Goal: Task Accomplishment & Management: Complete application form

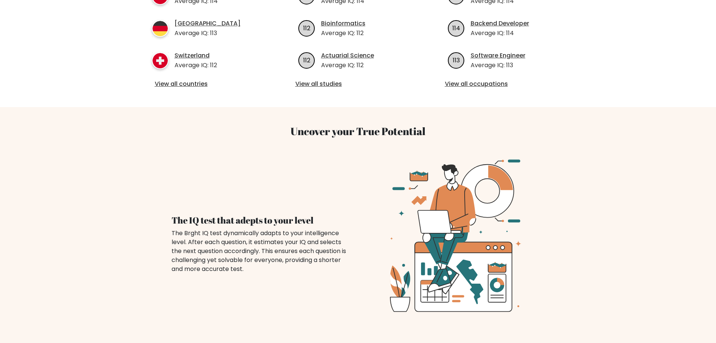
scroll to position [418, 0]
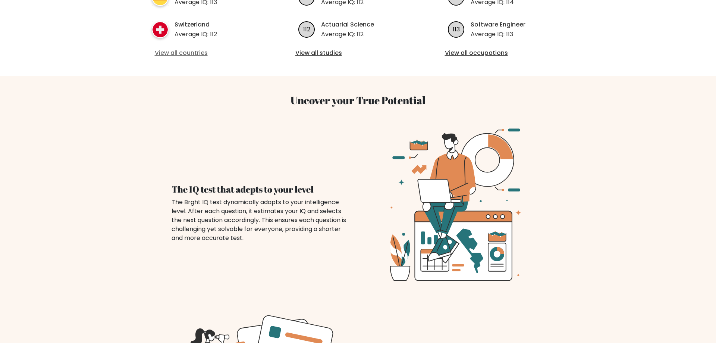
click at [180, 48] on link "View all countries" at bounding box center [209, 52] width 108 height 9
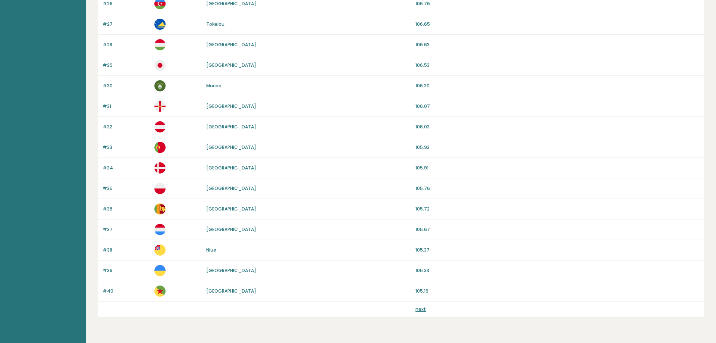
scroll to position [626, 0]
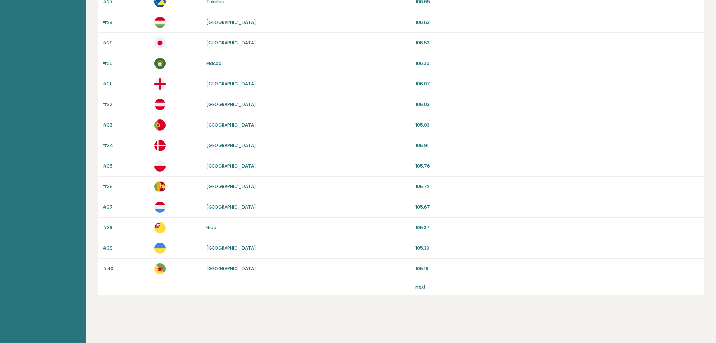
click at [420, 288] on link "next" at bounding box center [420, 286] width 10 height 6
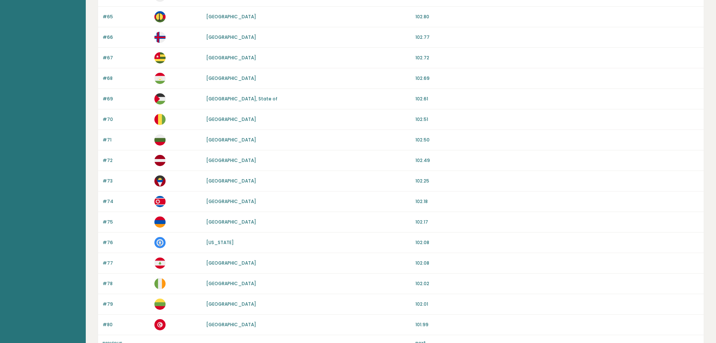
scroll to position [626, 0]
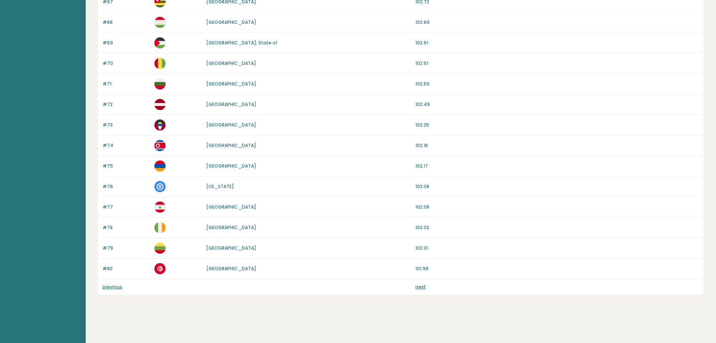
click at [421, 287] on link "next" at bounding box center [420, 286] width 10 height 6
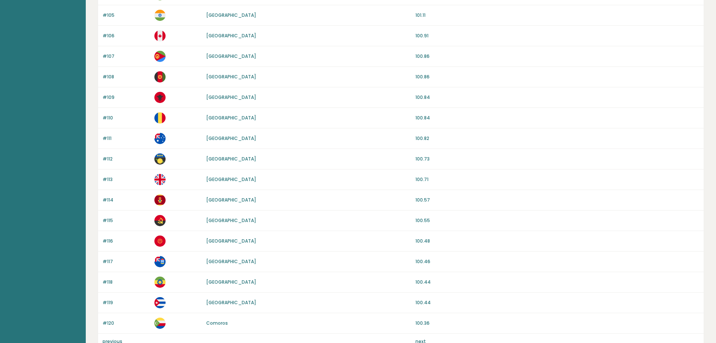
scroll to position [608, 0]
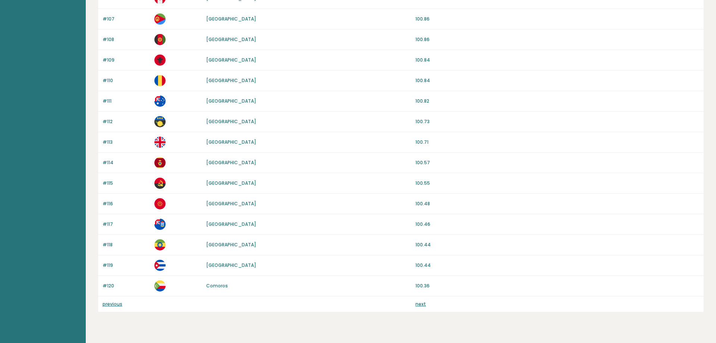
click at [421, 301] on link "next" at bounding box center [420, 304] width 10 height 6
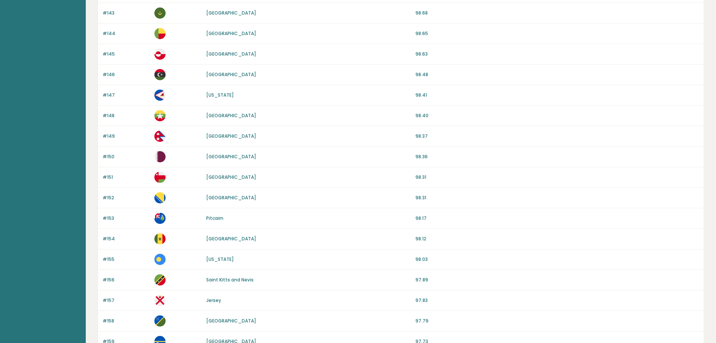
scroll to position [626, 0]
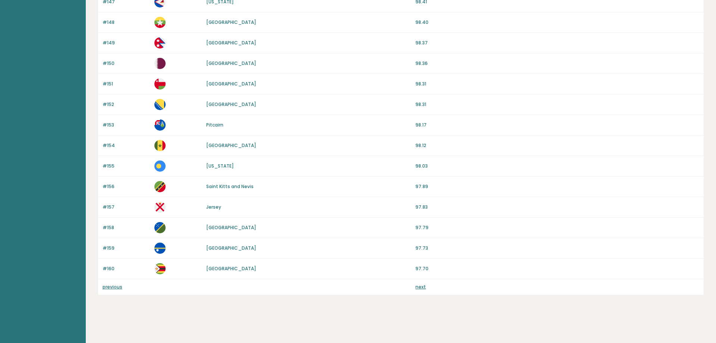
click at [110, 287] on link "previous" at bounding box center [113, 286] width 20 height 6
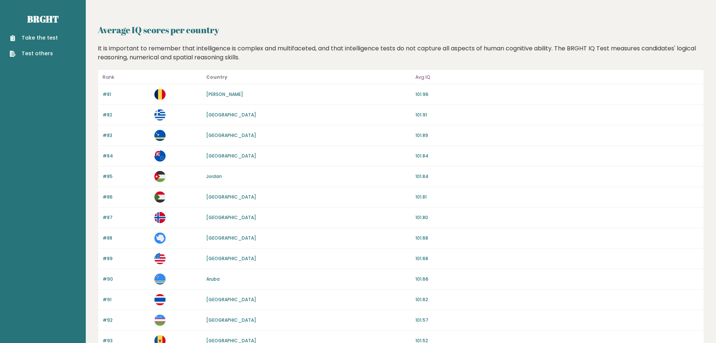
click at [26, 38] on link "Take the test" at bounding box center [34, 38] width 48 height 8
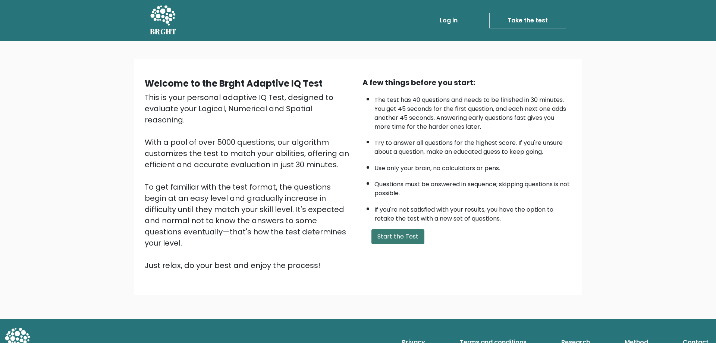
click at [391, 244] on button "Start the Test" at bounding box center [397, 236] width 53 height 15
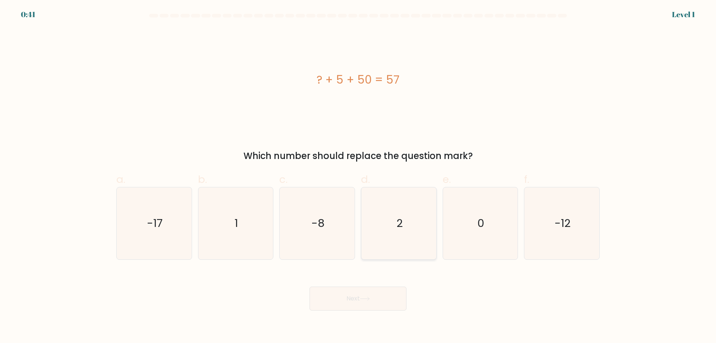
click at [428, 238] on icon "2" at bounding box center [399, 223] width 72 height 72
click at [358, 176] on input "d. 2" at bounding box center [358, 174] width 0 height 5
radio input "true"
click at [377, 299] on button "Next" at bounding box center [357, 298] width 97 height 24
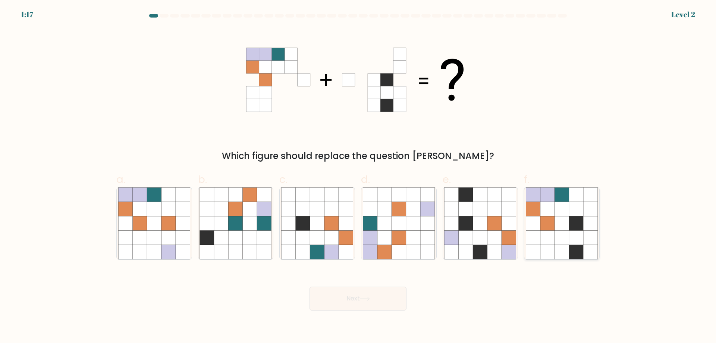
click at [564, 232] on icon at bounding box center [561, 237] width 14 height 14
click at [358, 176] on input "f." at bounding box center [358, 174] width 0 height 5
radio input "true"
click at [375, 299] on button "Next" at bounding box center [357, 298] width 97 height 24
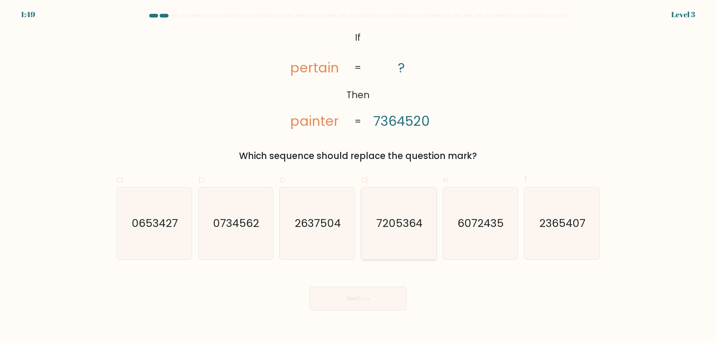
click at [395, 237] on icon "7205364" at bounding box center [399, 223] width 72 height 72
click at [358, 176] on input "d. 7205364" at bounding box center [358, 174] width 0 height 5
radio input "true"
click at [362, 298] on button "Next" at bounding box center [357, 298] width 97 height 24
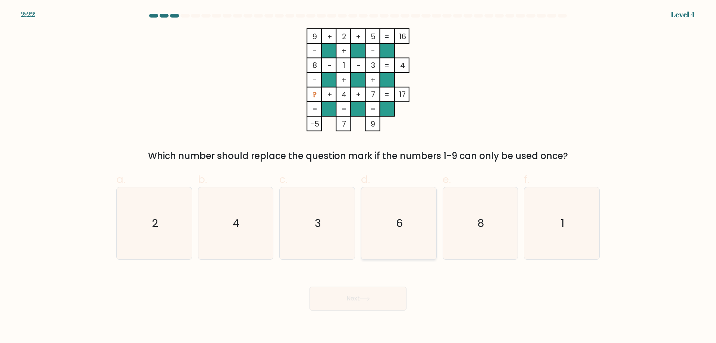
click at [403, 237] on icon "6" at bounding box center [399, 223] width 72 height 72
click at [358, 176] on input "d. 6" at bounding box center [358, 174] width 0 height 5
radio input "true"
click at [378, 304] on button "Next" at bounding box center [357, 298] width 97 height 24
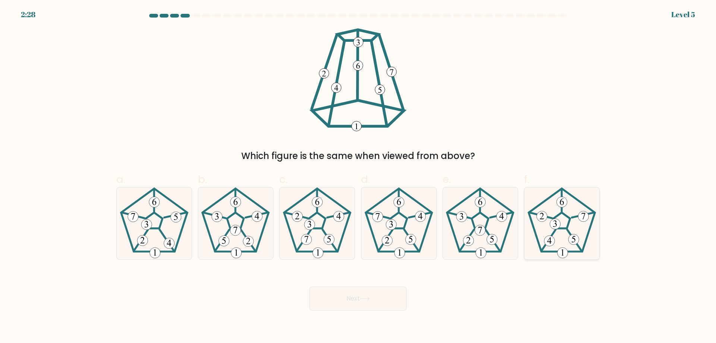
click at [570, 210] on icon at bounding box center [562, 223] width 72 height 72
click at [358, 176] on input "f." at bounding box center [358, 174] width 0 height 5
radio input "true"
click at [354, 300] on button "Next" at bounding box center [357, 298] width 97 height 24
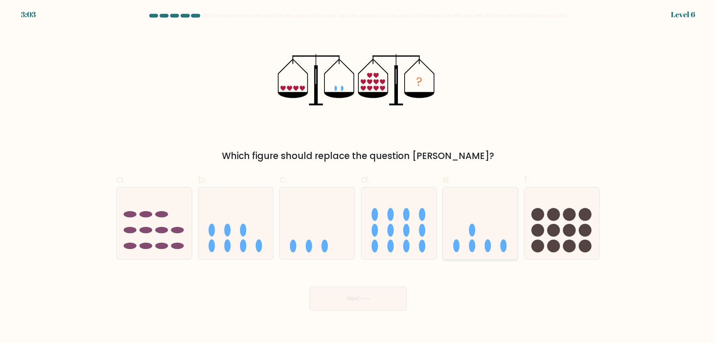
click at [481, 246] on icon at bounding box center [480, 223] width 75 height 62
click at [358, 176] on input "e." at bounding box center [358, 174] width 0 height 5
radio input "true"
click at [380, 306] on button "Next" at bounding box center [357, 298] width 97 height 24
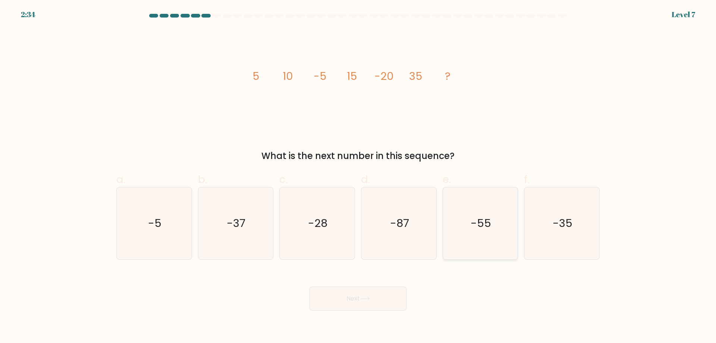
click at [508, 231] on icon "-55" at bounding box center [480, 223] width 72 height 72
click at [358, 176] on input "e. -55" at bounding box center [358, 174] width 0 height 5
radio input "true"
click at [374, 293] on button "Next" at bounding box center [357, 298] width 97 height 24
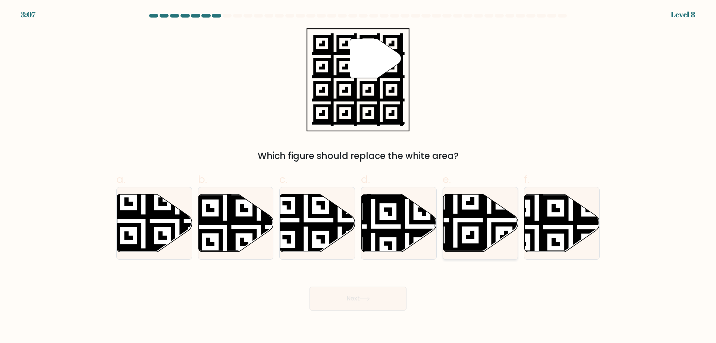
click at [478, 228] on icon at bounding box center [480, 222] width 75 height 57
click at [358, 176] on input "e." at bounding box center [358, 174] width 0 height 5
radio input "true"
click at [375, 300] on button "Next" at bounding box center [357, 298] width 97 height 24
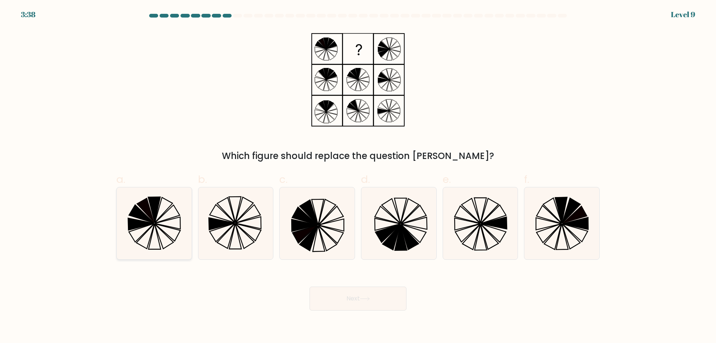
click at [143, 225] on icon at bounding box center [141, 224] width 26 height 12
click at [358, 176] on input "a." at bounding box center [358, 174] width 0 height 5
radio input "true"
click at [374, 298] on button "Next" at bounding box center [357, 298] width 97 height 24
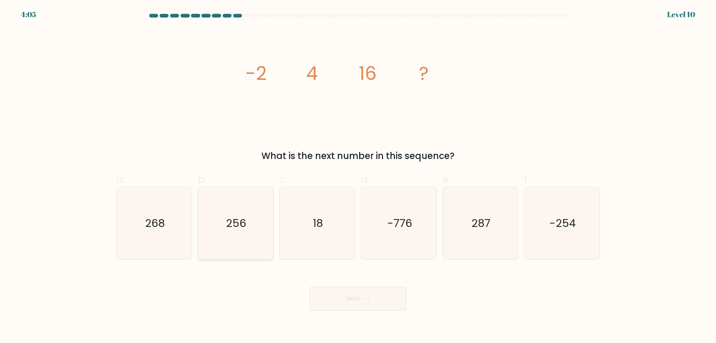
click at [221, 242] on icon "256" at bounding box center [235, 223] width 72 height 72
click at [358, 176] on input "b. 256" at bounding box center [358, 174] width 0 height 5
radio input "true"
click at [339, 303] on button "Next" at bounding box center [357, 298] width 97 height 24
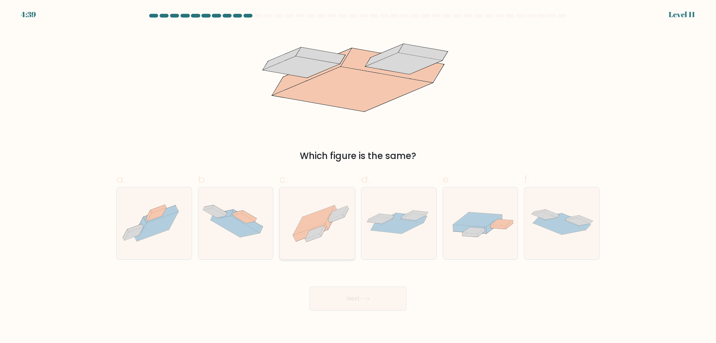
click at [319, 212] on icon at bounding box center [313, 219] width 41 height 29
click at [358, 176] on input "c." at bounding box center [358, 174] width 0 height 5
radio input "true"
click at [350, 303] on button "Next" at bounding box center [357, 298] width 97 height 24
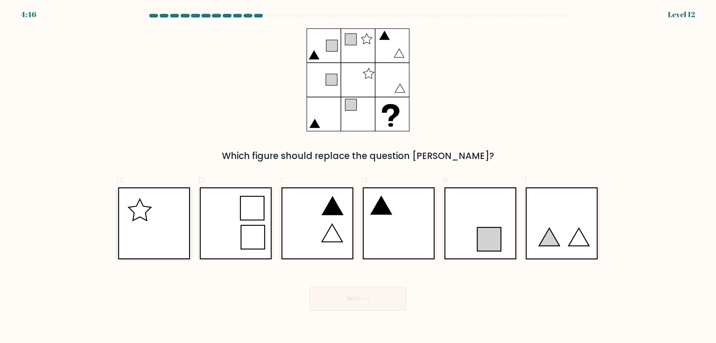
click at [166, 226] on icon at bounding box center [154, 223] width 72 height 72
click at [358, 176] on input "a." at bounding box center [358, 174] width 0 height 5
radio input "true"
click at [374, 294] on button "Next" at bounding box center [357, 298] width 97 height 24
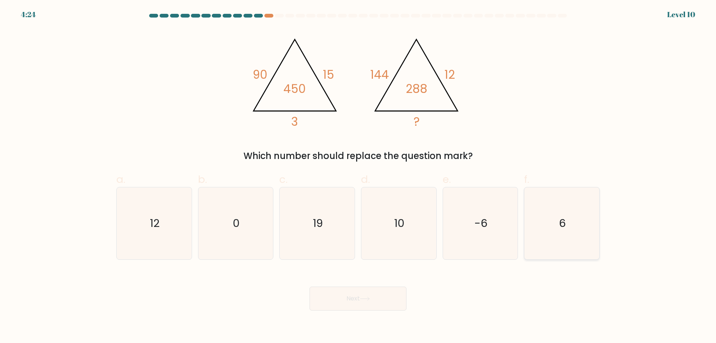
click at [546, 224] on icon "6" at bounding box center [562, 223] width 72 height 72
click at [358, 176] on input "f. 6" at bounding box center [358, 174] width 0 height 5
radio input "true"
click at [387, 297] on button "Next" at bounding box center [357, 298] width 97 height 24
click at [380, 306] on button "Next" at bounding box center [357, 298] width 97 height 24
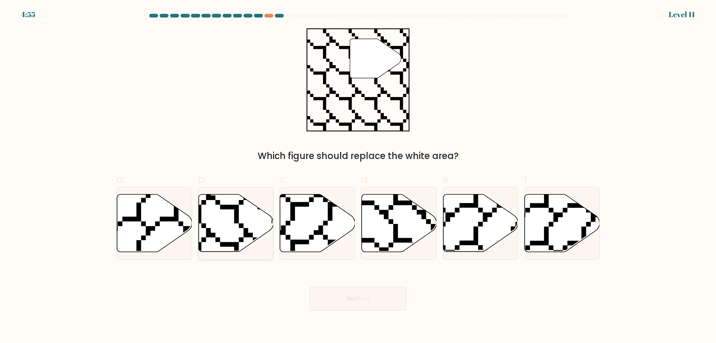
click at [241, 234] on icon at bounding box center [235, 222] width 75 height 57
click at [358, 176] on input "b." at bounding box center [358, 174] width 0 height 5
radio input "true"
click at [349, 300] on button "Next" at bounding box center [357, 298] width 97 height 24
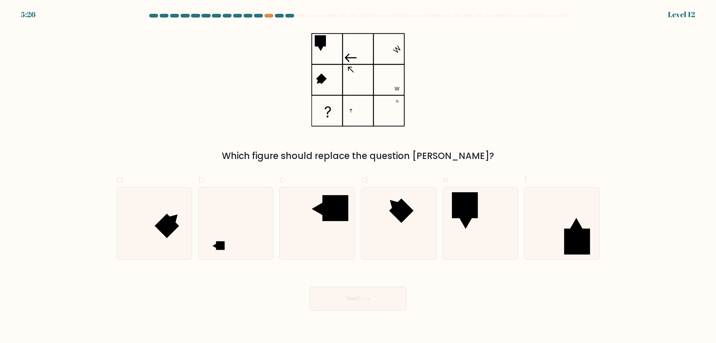
click at [466, 305] on div "Next" at bounding box center [358, 289] width 492 height 42
click at [226, 237] on icon at bounding box center [235, 223] width 72 height 72
click at [358, 176] on input "b." at bounding box center [358, 174] width 0 height 5
radio input "true"
click at [370, 300] on icon at bounding box center [365, 298] width 10 height 4
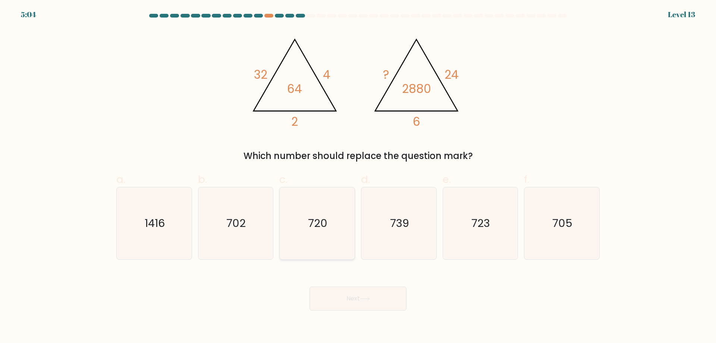
click at [315, 245] on icon "720" at bounding box center [317, 223] width 72 height 72
click at [358, 176] on input "c. 720" at bounding box center [358, 174] width 0 height 5
radio input "true"
click at [337, 307] on button "Next" at bounding box center [357, 298] width 97 height 24
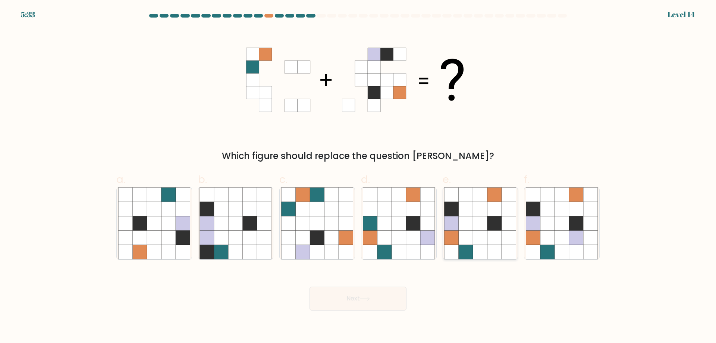
drag, startPoint x: 482, startPoint y: 233, endPoint x: 471, endPoint y: 238, distance: 12.0
click at [482, 233] on icon at bounding box center [480, 237] width 14 height 14
click at [358, 176] on input "e." at bounding box center [358, 174] width 0 height 5
radio input "true"
click at [358, 299] on button "Next" at bounding box center [357, 298] width 97 height 24
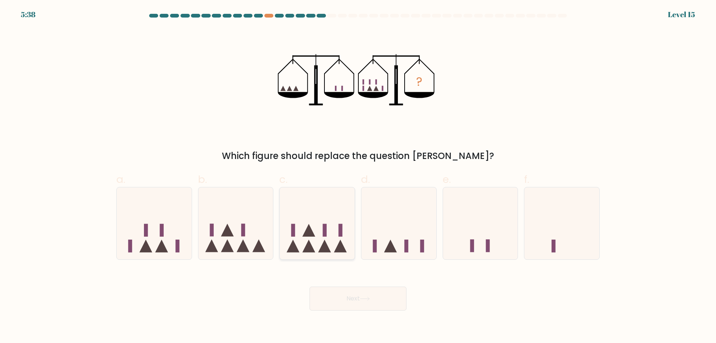
click at [316, 258] on div at bounding box center [317, 223] width 76 height 73
click at [358, 176] on input "c." at bounding box center [358, 174] width 0 height 5
radio input "true"
click at [355, 295] on button "Next" at bounding box center [357, 298] width 97 height 24
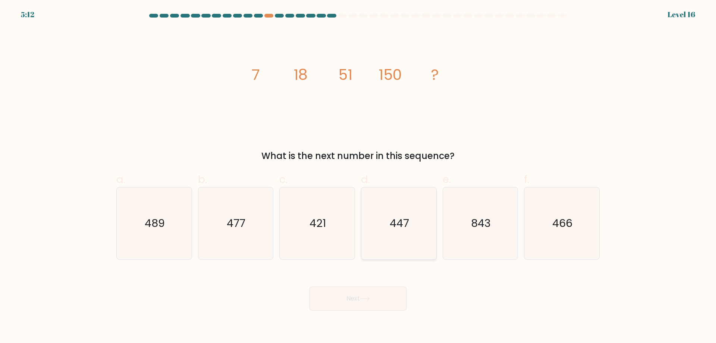
click at [405, 246] on icon "447" at bounding box center [399, 223] width 72 height 72
click at [358, 176] on input "d. 447" at bounding box center [358, 174] width 0 height 5
radio input "true"
click at [386, 296] on button "Next" at bounding box center [357, 298] width 97 height 24
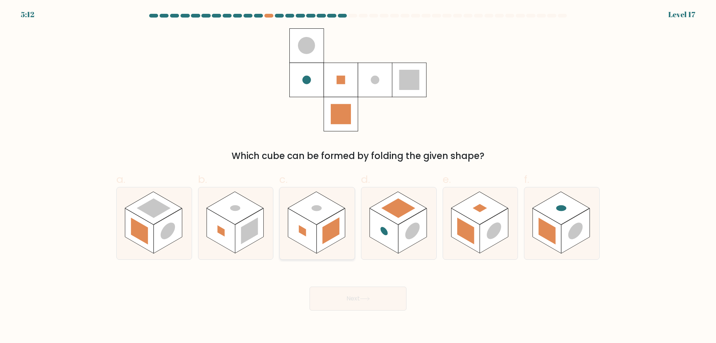
click at [319, 238] on rect at bounding box center [331, 230] width 28 height 45
click at [358, 176] on input "c." at bounding box center [358, 174] width 0 height 5
radio input "true"
click at [362, 306] on button "Next" at bounding box center [357, 298] width 97 height 24
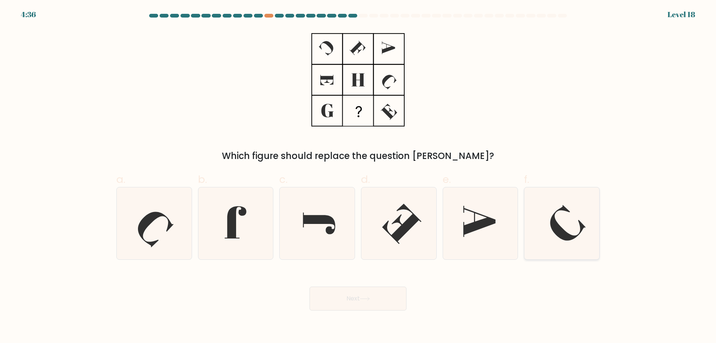
click at [549, 217] on icon at bounding box center [562, 223] width 72 height 72
click at [358, 176] on input "f." at bounding box center [358, 174] width 0 height 5
radio input "true"
click at [387, 289] on button "Next" at bounding box center [357, 298] width 97 height 24
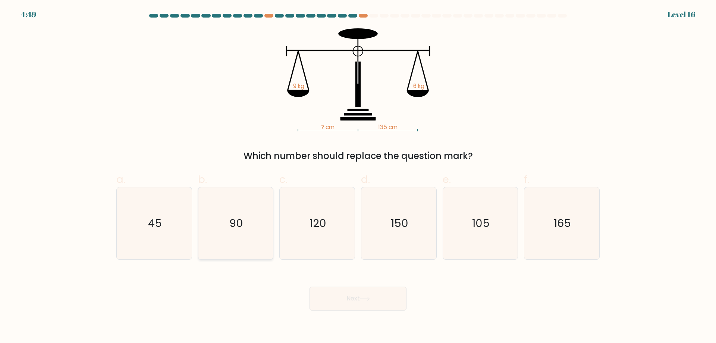
click at [255, 246] on icon "90" at bounding box center [235, 223] width 72 height 72
click at [358, 176] on input "b. 90" at bounding box center [358, 174] width 0 height 5
radio input "true"
click at [358, 303] on button "Next" at bounding box center [357, 298] width 97 height 24
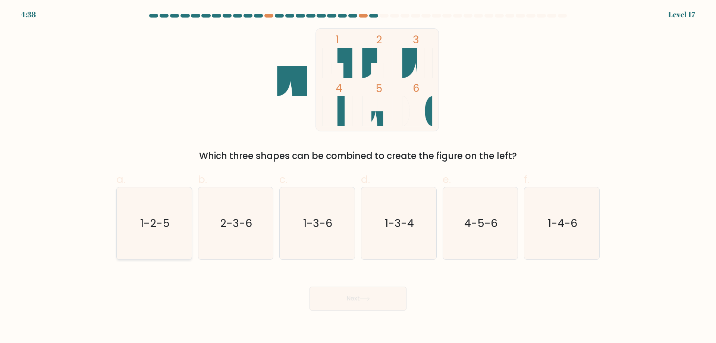
click at [152, 227] on text "1-2-5" at bounding box center [154, 222] width 29 height 15
click at [358, 176] on input "a. 1-2-5" at bounding box center [358, 174] width 0 height 5
radio input "true"
click at [374, 297] on button "Next" at bounding box center [357, 298] width 97 height 24
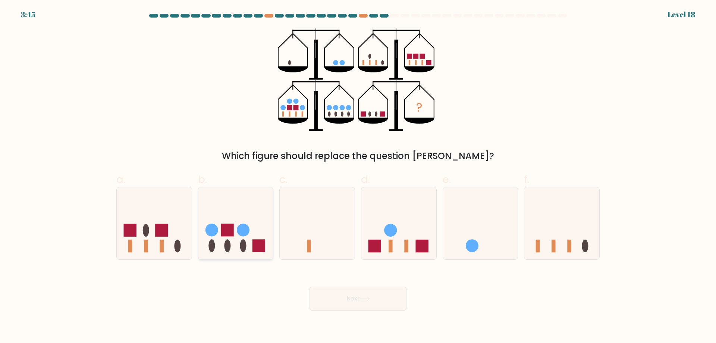
click at [213, 228] on circle at bounding box center [211, 230] width 13 height 13
click at [358, 176] on input "b." at bounding box center [358, 174] width 0 height 5
radio input "true"
click at [373, 302] on button "Next" at bounding box center [357, 298] width 97 height 24
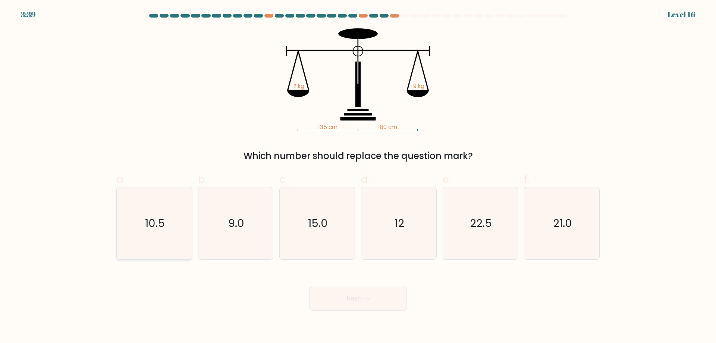
click at [152, 236] on icon "10.5" at bounding box center [154, 223] width 72 height 72
click at [358, 176] on input "a. 10.5" at bounding box center [358, 174] width 0 height 5
radio input "true"
click at [341, 298] on button "Next" at bounding box center [357, 298] width 97 height 24
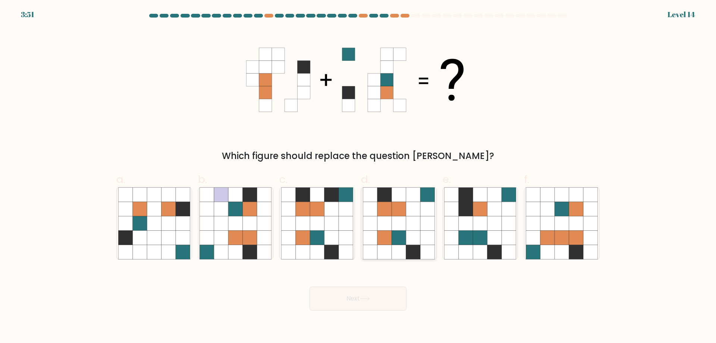
click at [394, 210] on icon at bounding box center [398, 209] width 14 height 14
click at [358, 176] on input "d." at bounding box center [358, 174] width 0 height 5
radio input "true"
click at [371, 305] on button "Next" at bounding box center [357, 298] width 97 height 24
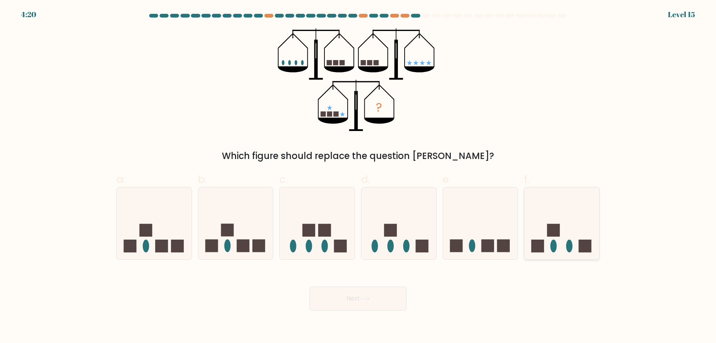
click at [564, 235] on icon at bounding box center [561, 223] width 75 height 62
click at [358, 176] on input "f." at bounding box center [358, 174] width 0 height 5
radio input "true"
click at [364, 296] on button "Next" at bounding box center [357, 298] width 97 height 24
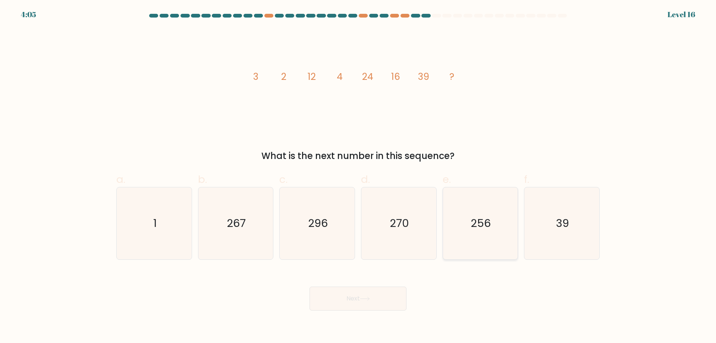
click at [460, 228] on icon "256" at bounding box center [480, 223] width 72 height 72
click at [358, 176] on input "e. 256" at bounding box center [358, 174] width 0 height 5
radio input "true"
click at [373, 299] on button "Next" at bounding box center [357, 298] width 97 height 24
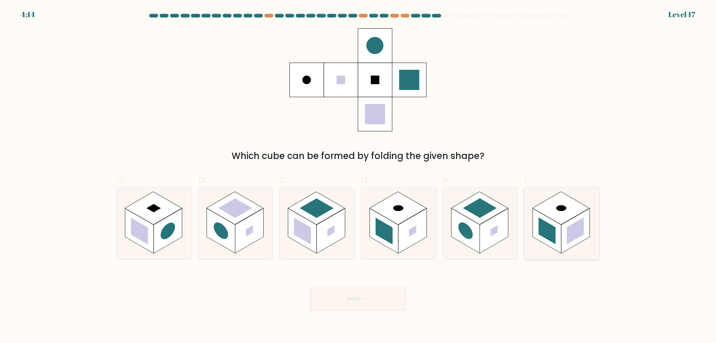
click at [582, 228] on rect at bounding box center [575, 230] width 17 height 27
click at [340, 299] on button "Next" at bounding box center [357, 298] width 97 height 24
click at [570, 222] on rect at bounding box center [575, 230] width 28 height 45
click at [358, 176] on input "f." at bounding box center [358, 174] width 0 height 5
radio input "true"
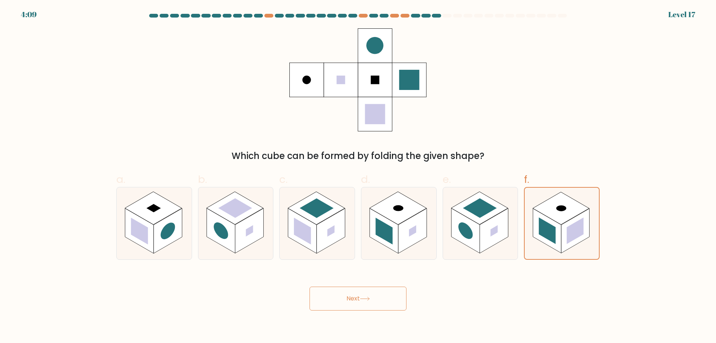
click at [384, 301] on button "Next" at bounding box center [357, 298] width 97 height 24
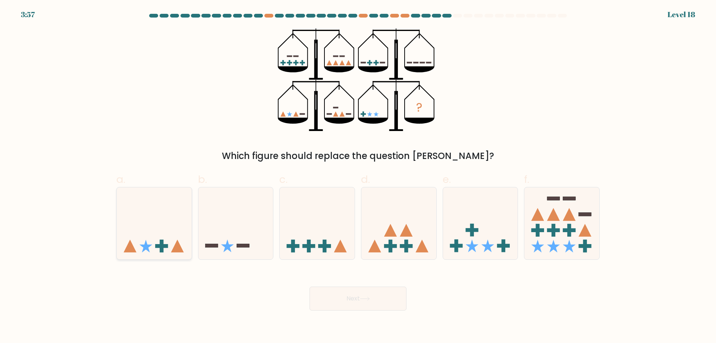
click at [154, 220] on icon at bounding box center [154, 223] width 75 height 62
click at [358, 176] on input "a." at bounding box center [358, 174] width 0 height 5
radio input "true"
click at [338, 297] on button "Next" at bounding box center [357, 298] width 97 height 24
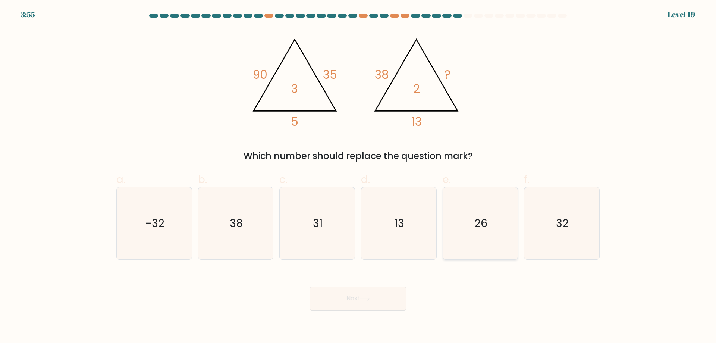
click at [480, 219] on text "26" at bounding box center [480, 222] width 13 height 15
click at [358, 176] on input "e. 26" at bounding box center [358, 174] width 0 height 5
radio input "true"
click at [388, 304] on button "Next" at bounding box center [357, 298] width 97 height 24
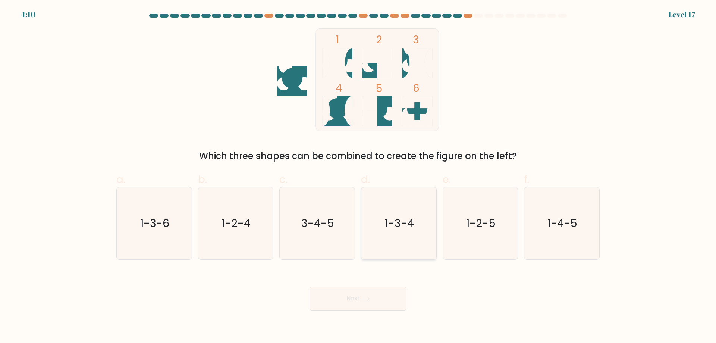
click at [403, 197] on icon "1-3-4" at bounding box center [399, 223] width 72 height 72
click at [358, 176] on input "d. 1-3-4" at bounding box center [358, 174] width 0 height 5
radio input "true"
click at [396, 297] on button "Next" at bounding box center [357, 298] width 97 height 24
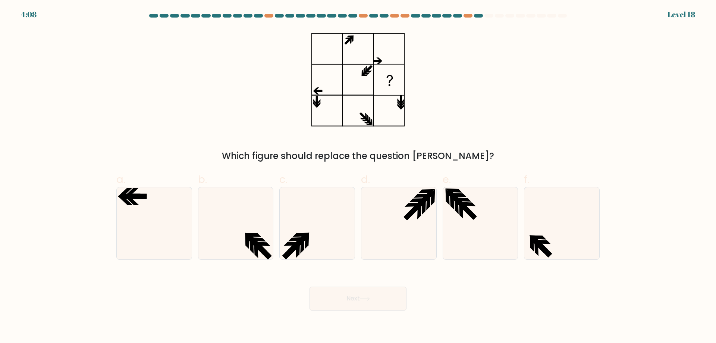
click at [382, 302] on button "Next" at bounding box center [357, 298] width 97 height 24
click at [454, 302] on div "Next" at bounding box center [358, 289] width 492 height 42
click at [230, 230] on icon at bounding box center [235, 223] width 72 height 72
click at [358, 176] on input "b." at bounding box center [358, 174] width 0 height 5
radio input "true"
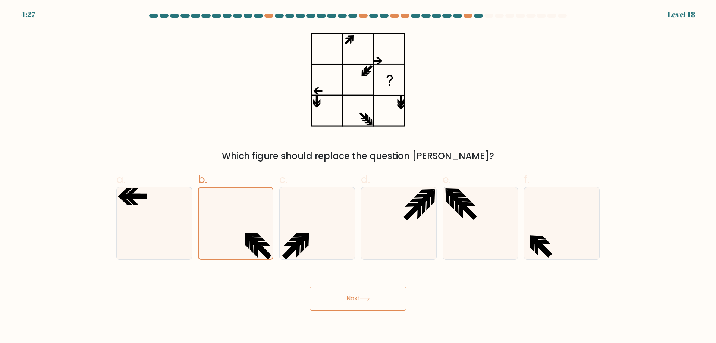
click at [375, 302] on button "Next" at bounding box center [357, 298] width 97 height 24
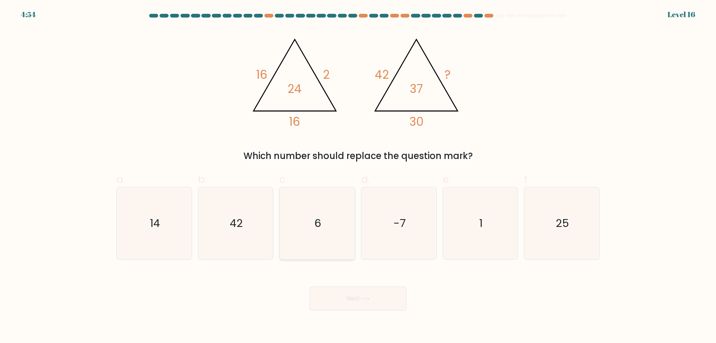
click at [313, 222] on icon "6" at bounding box center [317, 223] width 72 height 72
click at [358, 176] on input "c. 6" at bounding box center [358, 174] width 0 height 5
radio input "true"
click at [352, 302] on button "Next" at bounding box center [357, 298] width 97 height 24
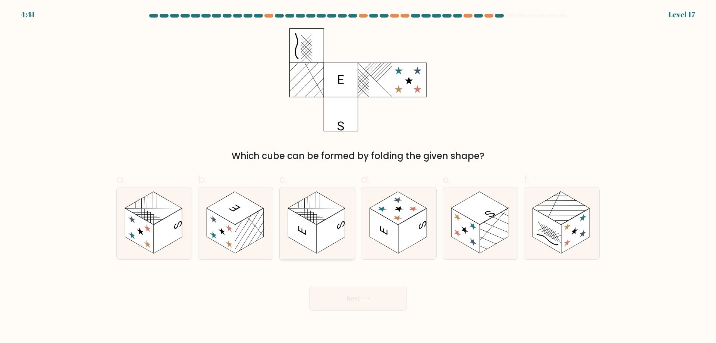
click at [312, 219] on g at bounding box center [316, 207] width 57 height 33
click at [358, 176] on input "c." at bounding box center [358, 174] width 0 height 5
radio input "true"
click at [362, 298] on icon at bounding box center [365, 298] width 10 height 4
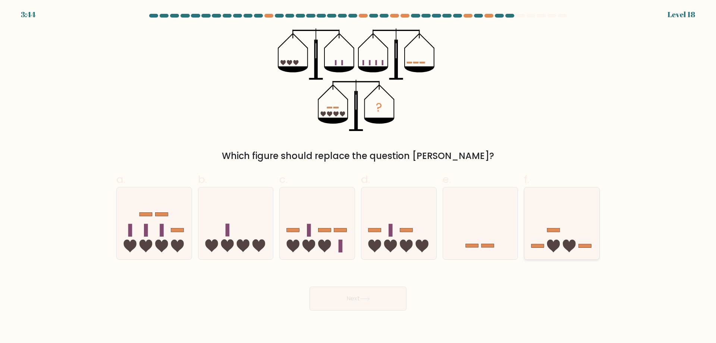
click at [533, 198] on icon at bounding box center [561, 223] width 75 height 62
click at [358, 176] on input "f." at bounding box center [358, 174] width 0 height 5
radio input "true"
click at [350, 301] on button "Next" at bounding box center [357, 298] width 97 height 24
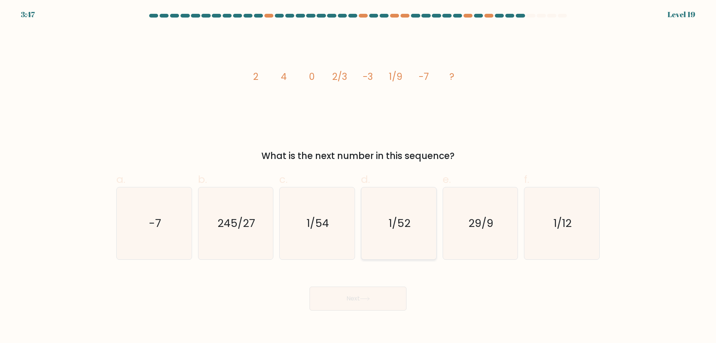
click at [403, 218] on text "1/52" at bounding box center [399, 222] width 22 height 15
click at [358, 176] on input "d. 1/52" at bounding box center [358, 174] width 0 height 5
radio input "true"
click at [355, 303] on button "Next" at bounding box center [357, 298] width 97 height 24
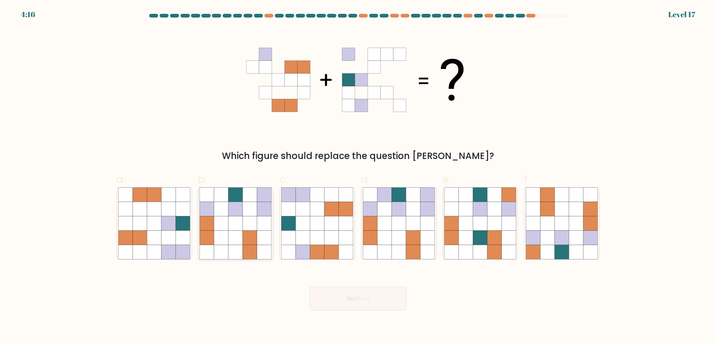
click at [239, 232] on icon at bounding box center [236, 237] width 14 height 14
click at [358, 176] on input "b." at bounding box center [358, 174] width 0 height 5
radio input "true"
click at [349, 305] on button "Next" at bounding box center [357, 298] width 97 height 24
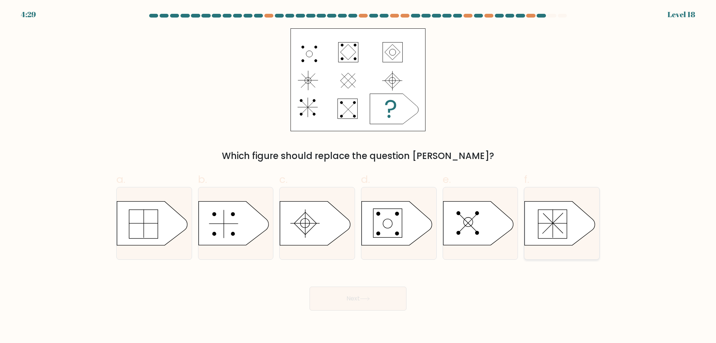
drag, startPoint x: 578, startPoint y: 223, endPoint x: 562, endPoint y: 227, distance: 16.5
click at [578, 223] on icon at bounding box center [560, 223] width 70 height 44
click at [358, 176] on input "f." at bounding box center [358, 174] width 0 height 5
radio input "true"
click at [386, 306] on button "Next" at bounding box center [357, 298] width 97 height 24
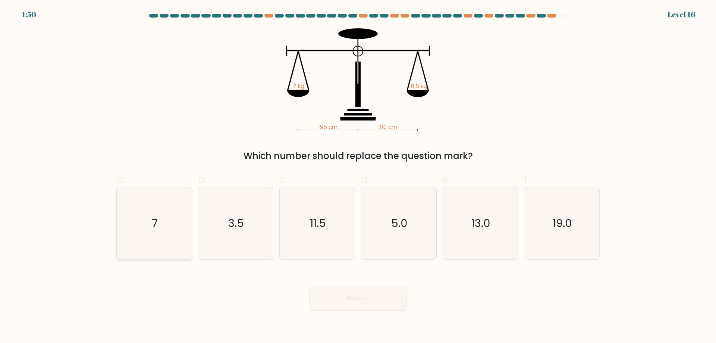
click at [149, 210] on icon "7" at bounding box center [154, 223] width 72 height 72
click at [358, 176] on input "a. 7" at bounding box center [358, 174] width 0 height 5
radio input "true"
click at [347, 303] on button "Next" at bounding box center [357, 298] width 97 height 24
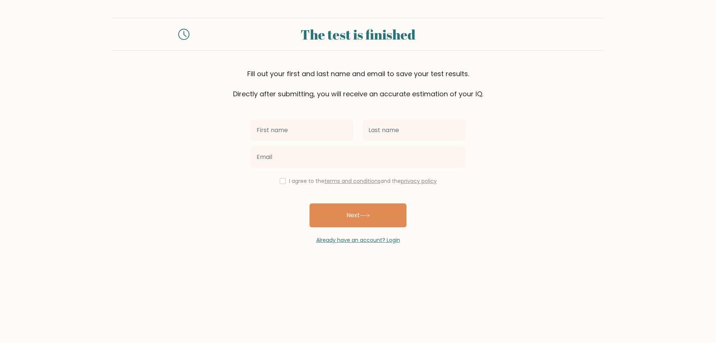
click at [286, 137] on input "text" at bounding box center [302, 130] width 103 height 21
type input "[PERSON_NAME]"
type input "Doe"
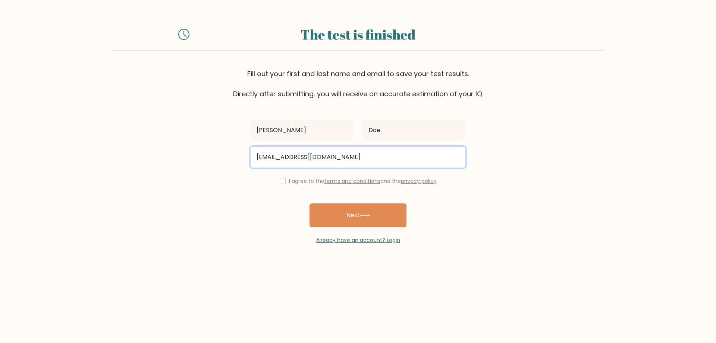
type input "[EMAIL_ADDRESS][DOMAIN_NAME]"
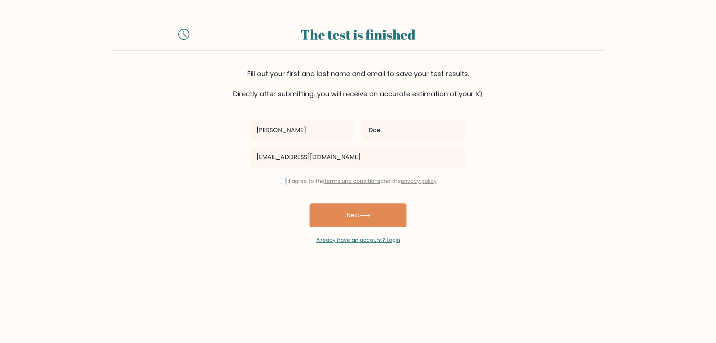
click at [284, 180] on div "I agree to the terms and conditions and the privacy policy" at bounding box center [358, 180] width 224 height 9
click at [281, 180] on input "checkbox" at bounding box center [283, 181] width 6 height 6
checkbox input "true"
click at [271, 214] on div "[PERSON_NAME] [EMAIL_ADDRESS][DOMAIN_NAME] I agree to the terms and conditions …" at bounding box center [358, 171] width 224 height 145
click at [366, 208] on button "Next" at bounding box center [357, 215] width 97 height 24
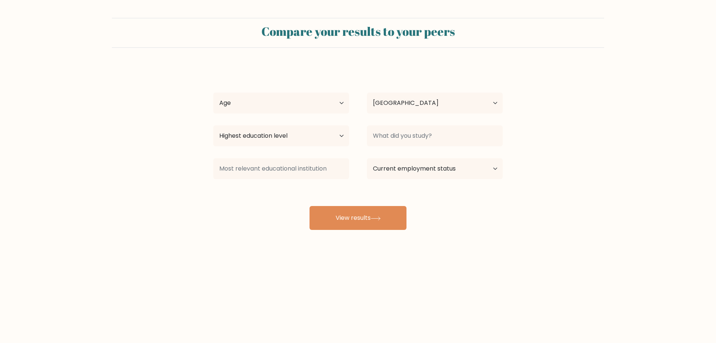
select select "DE"
click at [213, 92] on select "Age Under 18 years old 18-24 years old 25-34 years old 35-44 years old 45-54 ye…" at bounding box center [281, 102] width 136 height 21
select select "25_34"
click option "25-34 years old" at bounding box center [0, 0] width 0 height 0
click at [213, 125] on select "Highest education level No schooling Primary Lower Secondary Upper Secondary Oc…" at bounding box center [281, 135] width 136 height 21
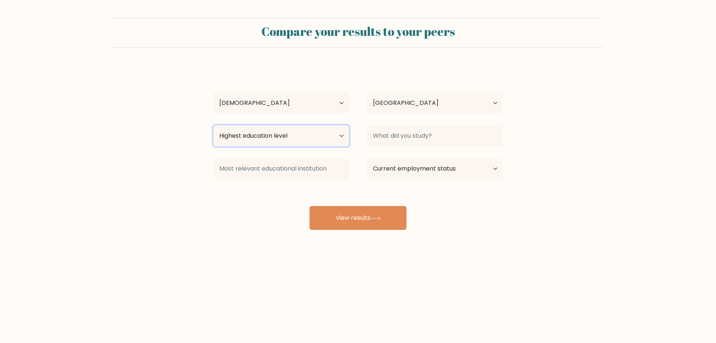
select select "bachelors_degree"
click option "Bachelor's degree" at bounding box center [0, 0] width 0 height 0
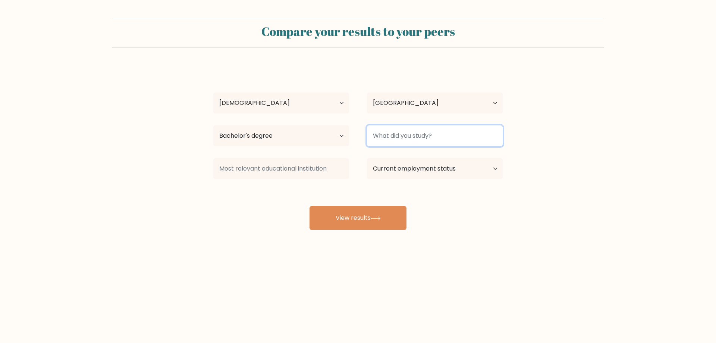
click at [412, 135] on input at bounding box center [435, 135] width 136 height 21
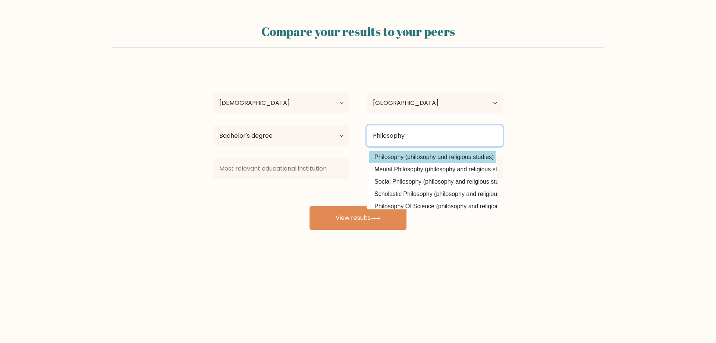
type input "Philosophy"
click at [412, 160] on option "Philosophy (philosophy and religious studies)" at bounding box center [432, 157] width 127 height 12
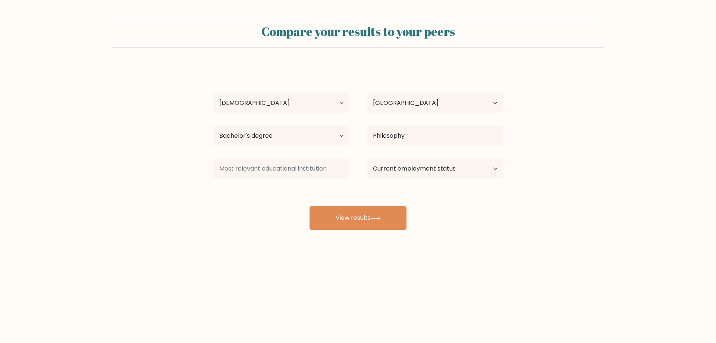
click at [516, 220] on form "Compare your results to your peers John Doe Age Under 18 years old 18-24 years …" at bounding box center [358, 124] width 716 height 212
click at [303, 176] on input at bounding box center [281, 168] width 136 height 21
click at [367, 158] on select "Current employment status Employed Student Retired Other / prefer not to answer" at bounding box center [435, 168] width 136 height 21
select select "student"
click option "Student" at bounding box center [0, 0] width 0 height 0
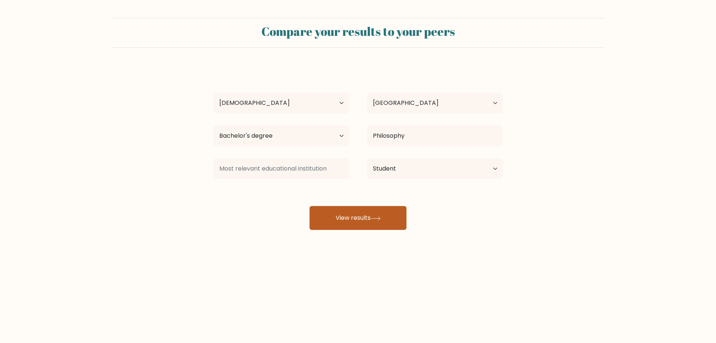
click at [330, 220] on button "View results" at bounding box center [357, 218] width 97 height 24
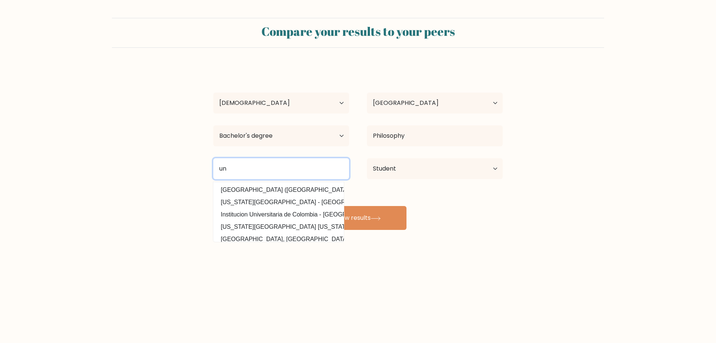
type input "u"
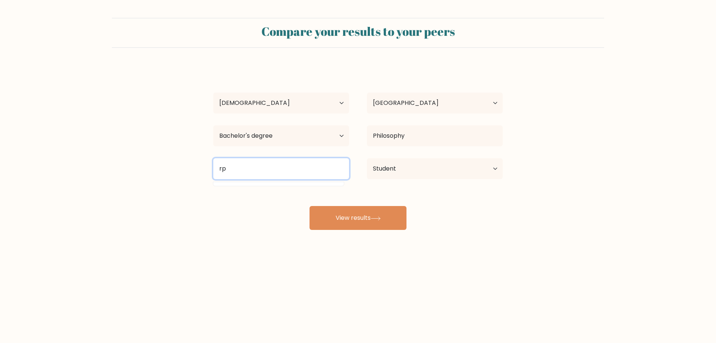
type input "r"
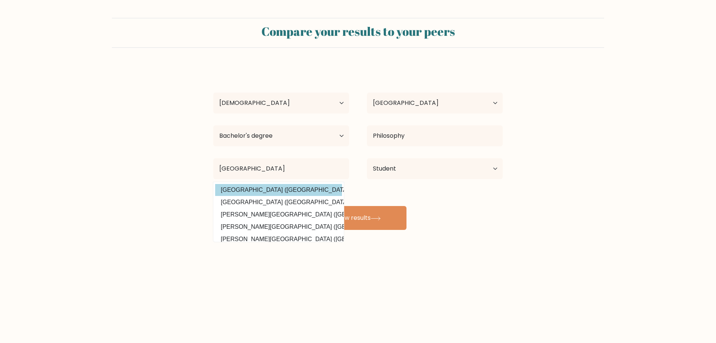
click at [295, 188] on option "Universität Mannheim (Germany)" at bounding box center [278, 190] width 127 height 12
type input "Universität Mannheim"
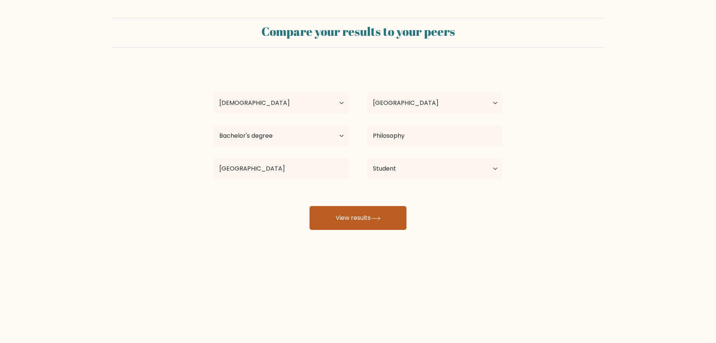
click at [362, 219] on button "View results" at bounding box center [357, 218] width 97 height 24
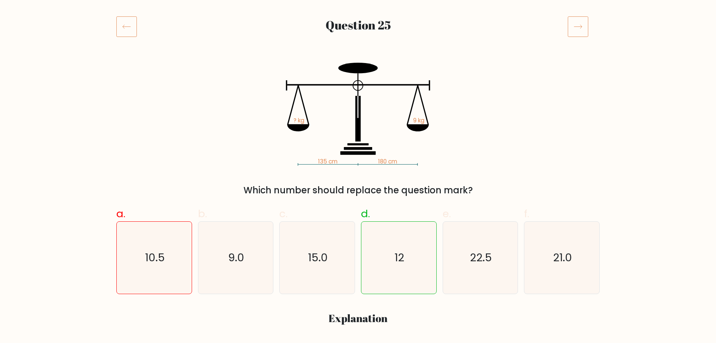
scroll to position [76, 0]
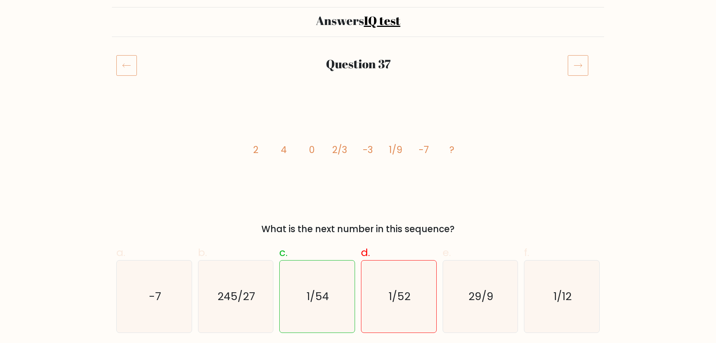
scroll to position [152, 0]
